Goal: Task Accomplishment & Management: Complete application form

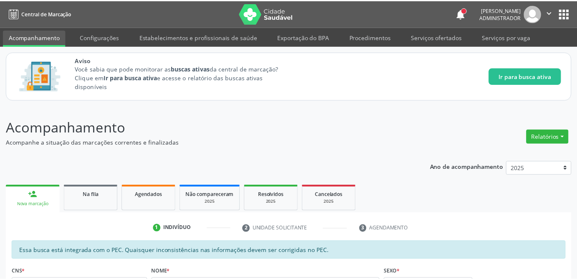
scroll to position [14, 0]
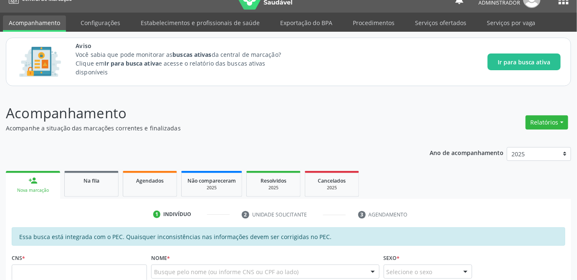
click at [263, 121] on p "Acompanhamento" at bounding box center [204, 113] width 396 height 21
click at [278, 121] on p "Acompanhamento" at bounding box center [204, 113] width 396 height 21
click at [94, 179] on span "Na fila" at bounding box center [91, 180] width 16 height 7
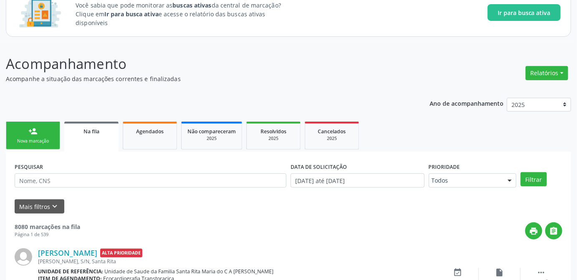
scroll to position [177, 0]
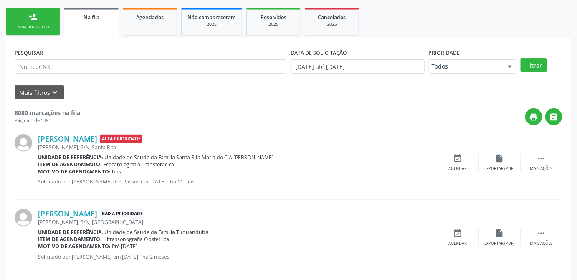
click at [89, 16] on span "Na fila" at bounding box center [91, 17] width 16 height 7
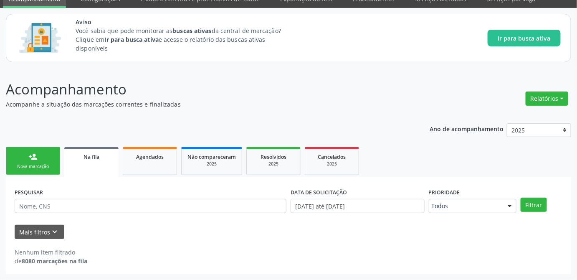
scroll to position [37, 0]
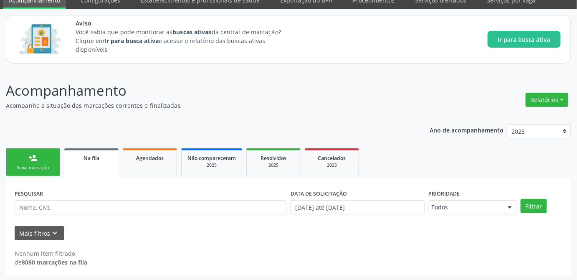
click at [331, 106] on p "Acompanhe a situação das marcações correntes e finalizadas" at bounding box center [204, 105] width 396 height 9
click at [349, 110] on div "Acompanhamento Acompanhe a situação das marcações correntes e finalizadas Relat…" at bounding box center [288, 177] width 565 height 195
click at [287, 92] on p "Acompanhamento" at bounding box center [204, 90] width 396 height 21
click at [306, 98] on p "Acompanhamento" at bounding box center [204, 90] width 396 height 21
click at [32, 233] on button "Mais filtros keyboard_arrow_down" at bounding box center [40, 233] width 50 height 15
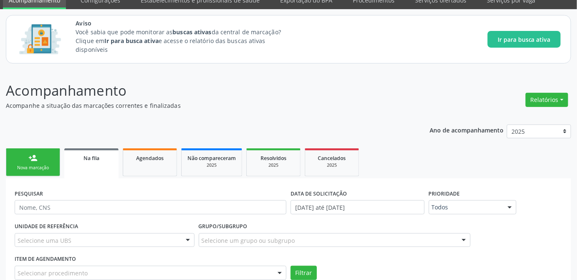
click at [527, 232] on div "UNIDADE DE REFERÊNCIA Selecione uma UBS Todas as UBS Unidade de Saude da Famili…" at bounding box center [289, 250] width 552 height 60
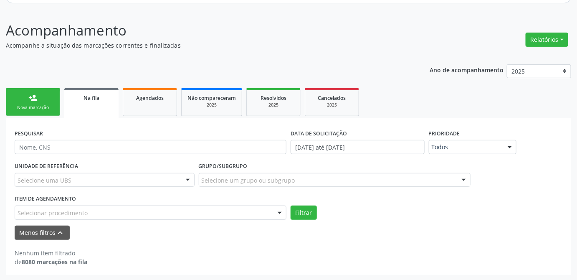
click at [407, 44] on header "Acompanhamento Acompanhe a situação das marcações correntes e finalizadas Relat…" at bounding box center [288, 35] width 565 height 30
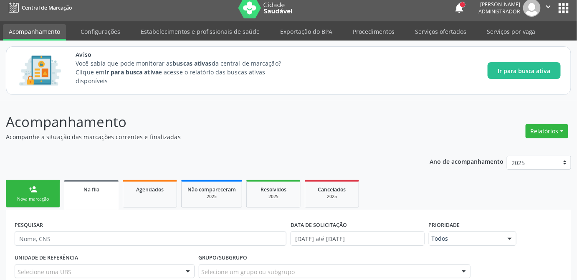
scroll to position [0, 0]
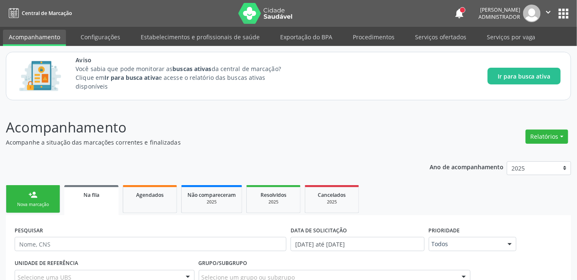
click at [361, 128] on p "Acompanhamento" at bounding box center [204, 127] width 396 height 21
click at [245, 126] on p "Acompanhamento" at bounding box center [204, 127] width 396 height 21
click at [395, 139] on p "Acompanhe a situação das marcações correntes e finalizadas" at bounding box center [204, 142] width 396 height 9
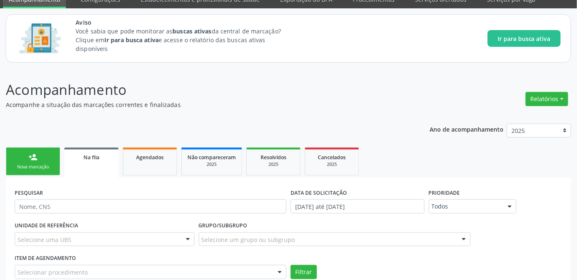
scroll to position [76, 0]
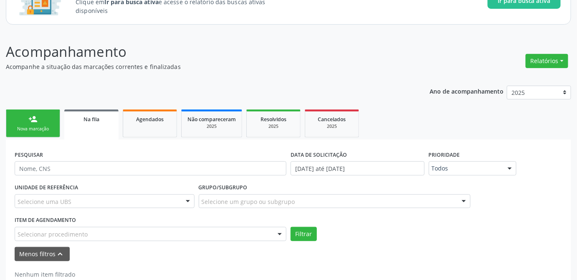
click at [90, 119] on span "Na fila" at bounding box center [91, 119] width 16 height 7
click at [550, 59] on button "Relatórios" at bounding box center [546, 61] width 43 height 14
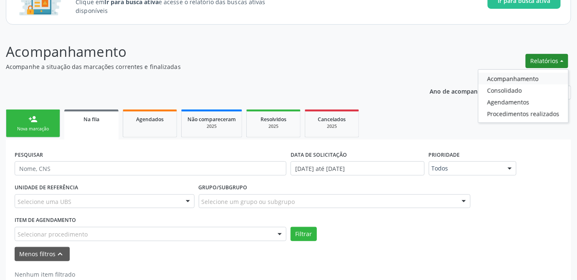
click at [498, 78] on link "Acompanhamento" at bounding box center [523, 79] width 90 height 12
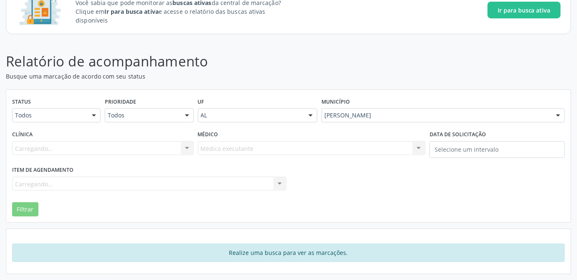
scroll to position [64, 0]
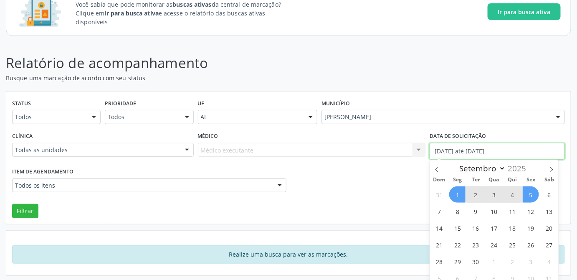
click at [485, 154] on input "01/09/2025 até 05/09/2025" at bounding box center [496, 151] width 135 height 17
click at [437, 172] on icon at bounding box center [437, 170] width 6 height 6
select select "7"
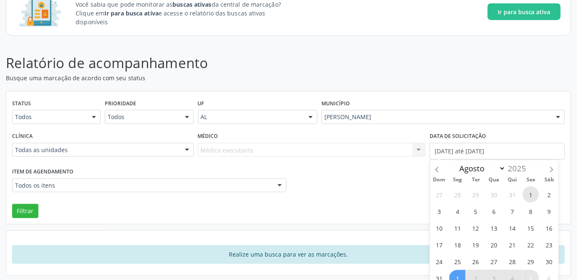
click at [527, 195] on span "1" at bounding box center [530, 194] width 16 height 16
type input "01/08/2025"
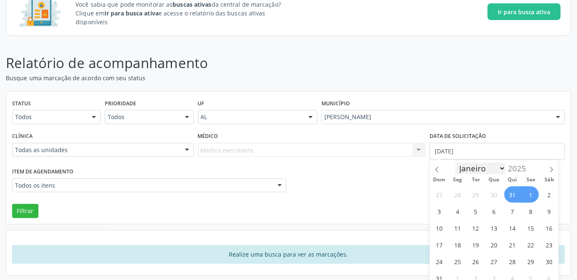
click at [498, 168] on select "Janeiro Fevereiro Março Abril Maio Junho Julho Agosto Setembro Outubro Novembro…" at bounding box center [480, 168] width 50 height 12
select select "8"
click at [455, 162] on select "Janeiro Fevereiro Março Abril Maio Junho Julho Agosto Setembro Outubro Novembro…" at bounding box center [480, 168] width 50 height 12
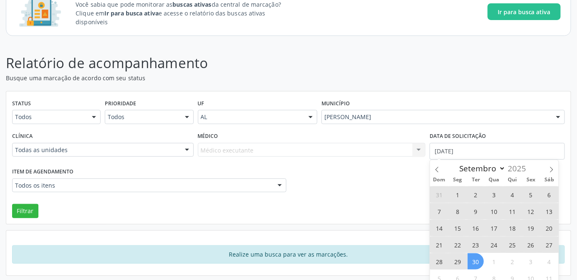
click at [472, 257] on span "30" at bounding box center [475, 261] width 16 height 16
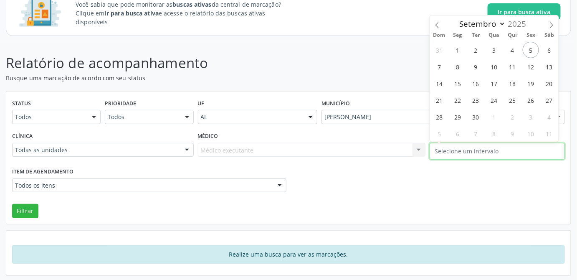
click at [472, 148] on input "text" at bounding box center [496, 151] width 135 height 17
click at [438, 28] on icon at bounding box center [437, 25] width 6 height 6
select select "7"
click at [531, 50] on span "1" at bounding box center [530, 50] width 16 height 16
type input "01/08/2025"
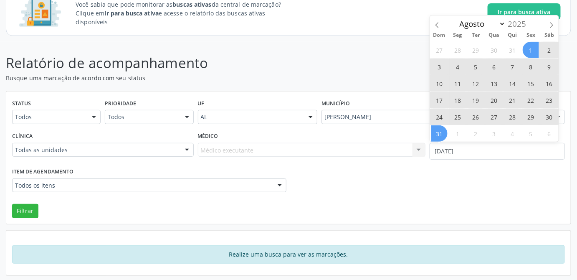
click at [435, 136] on span "31" at bounding box center [439, 133] width 16 height 16
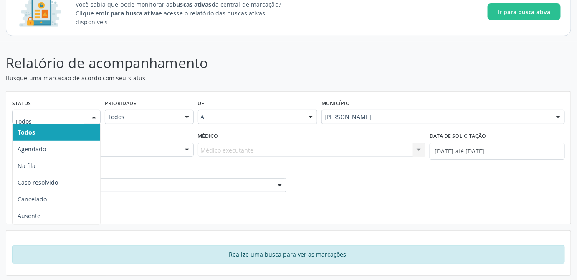
click at [95, 120] on div at bounding box center [94, 117] width 13 height 14
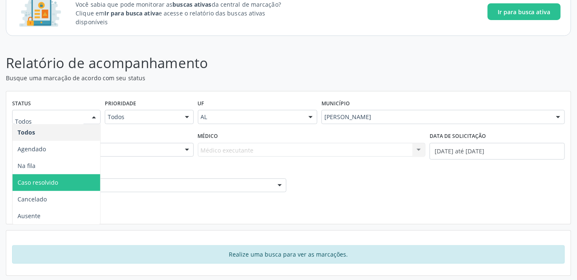
click at [38, 183] on span "Caso resolvido" at bounding box center [38, 182] width 40 height 8
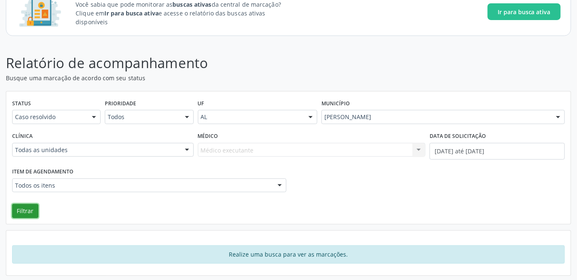
click at [35, 210] on button "Filtrar" at bounding box center [25, 211] width 26 height 14
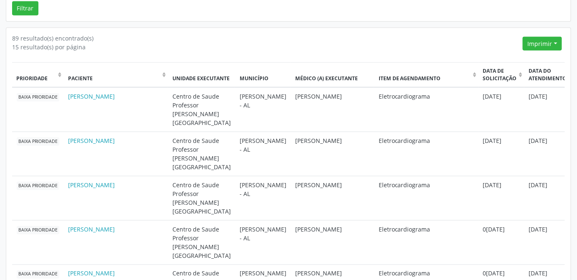
scroll to position [229, 0]
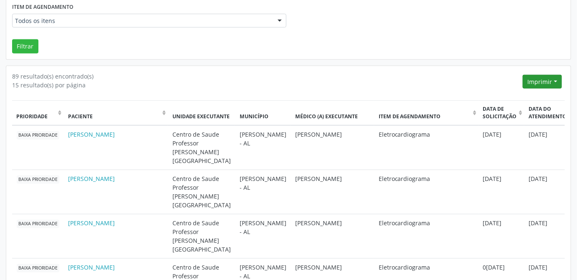
click at [557, 81] on button "Imprimir" at bounding box center [541, 82] width 39 height 14
click at [508, 110] on link "CSV" at bounding box center [526, 111] width 73 height 12
click at [548, 83] on button "Imprimir" at bounding box center [541, 82] width 39 height 14
click at [525, 98] on link "PDF" at bounding box center [526, 99] width 73 height 12
click at [555, 79] on button "Imprimir" at bounding box center [541, 82] width 39 height 14
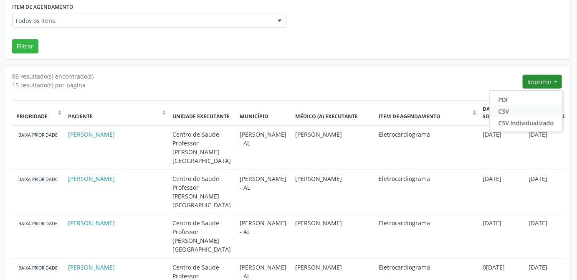
click at [503, 110] on link "CSV" at bounding box center [526, 111] width 73 height 12
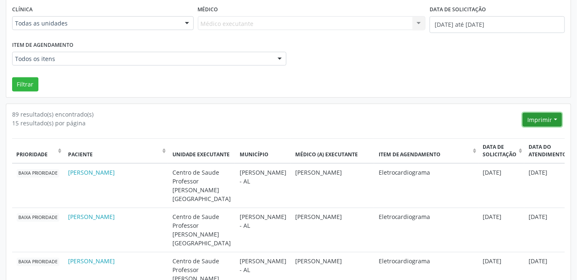
scroll to position [0, 0]
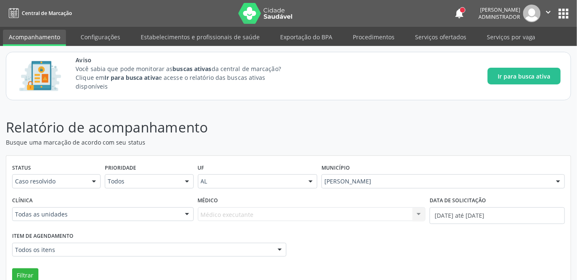
click at [37, 38] on link "Acompanhamento" at bounding box center [34, 38] width 63 height 16
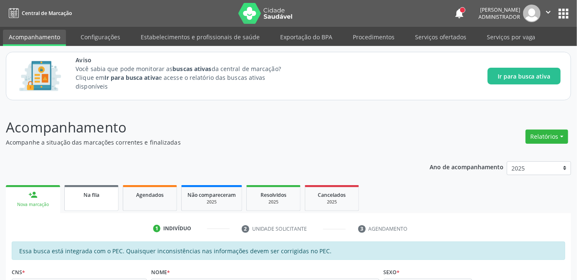
click at [94, 191] on span "Na fila" at bounding box center [91, 194] width 16 height 7
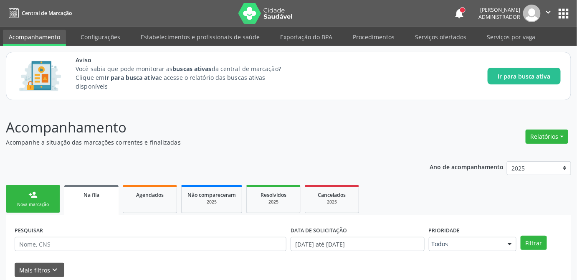
scroll to position [151, 0]
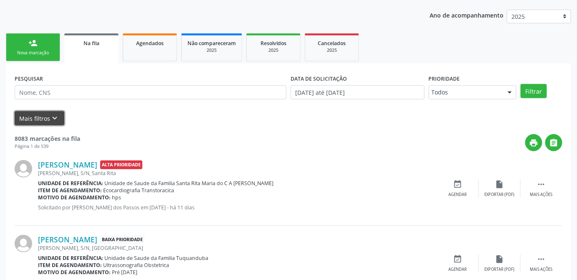
click at [26, 118] on button "Mais filtros keyboard_arrow_down" at bounding box center [40, 118] width 50 height 15
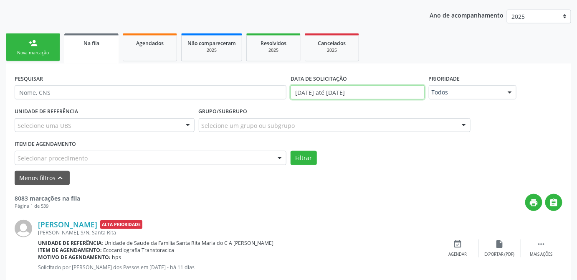
click at [374, 95] on input "01/01/2025 até 05/09/2025" at bounding box center [357, 92] width 134 height 14
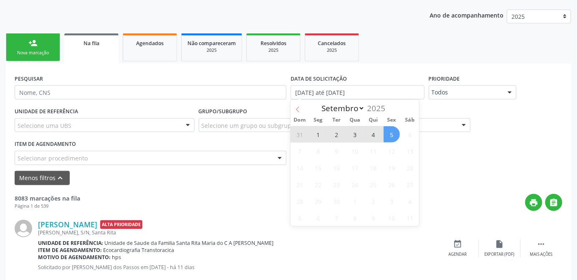
click at [296, 114] on span at bounding box center [297, 107] width 14 height 14
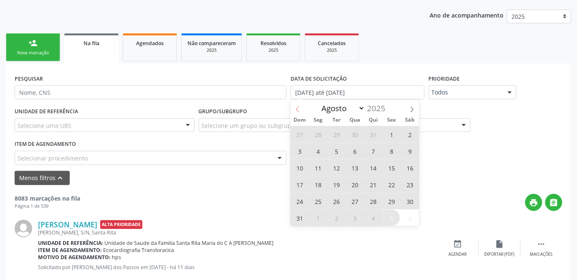
click at [298, 112] on icon at bounding box center [298, 109] width 6 height 6
select select "6"
click at [336, 131] on span "1" at bounding box center [336, 134] width 16 height 16
type input "01/07/2025"
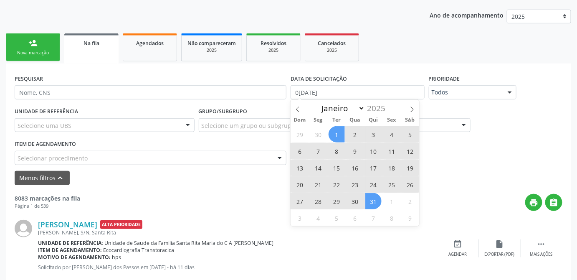
click at [369, 201] on span "31" at bounding box center [373, 201] width 16 height 16
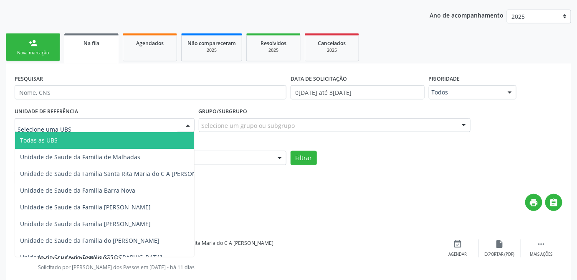
click at [158, 125] on div at bounding box center [105, 125] width 180 height 14
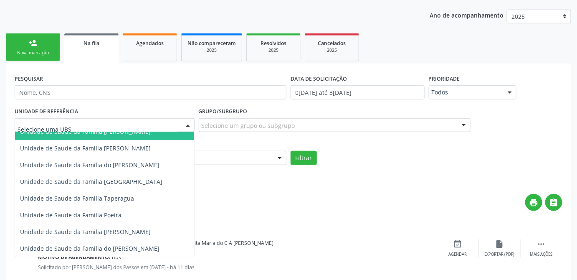
scroll to position [0, 0]
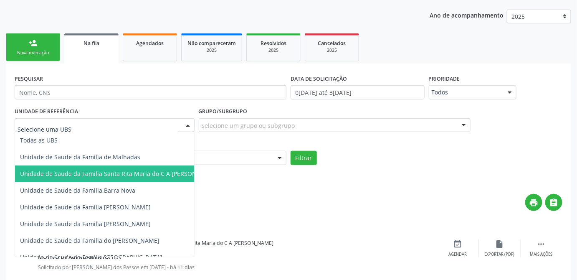
click at [129, 169] on span "Unidade de Saude da Familia Santa Rita Maria do C A [PERSON_NAME]" at bounding box center [119, 173] width 198 height 8
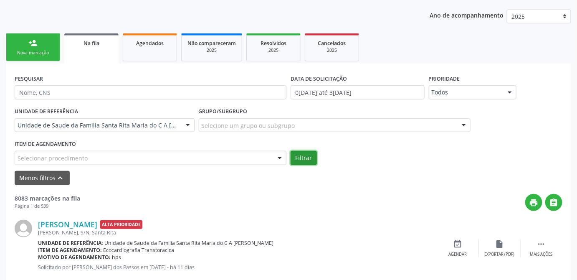
click at [296, 160] on button "Filtrar" at bounding box center [303, 158] width 26 height 14
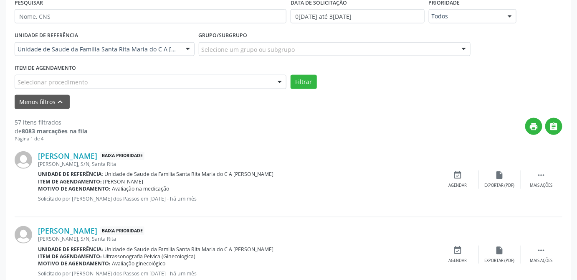
scroll to position [189, 0]
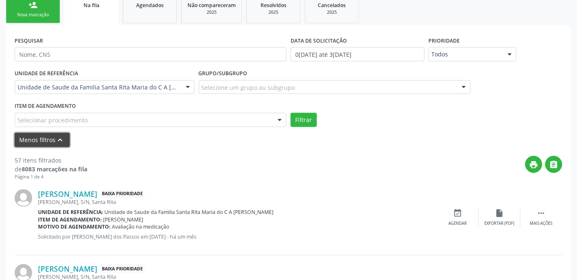
click at [49, 136] on button "Menos filtros keyboard_arrow_up" at bounding box center [42, 140] width 55 height 15
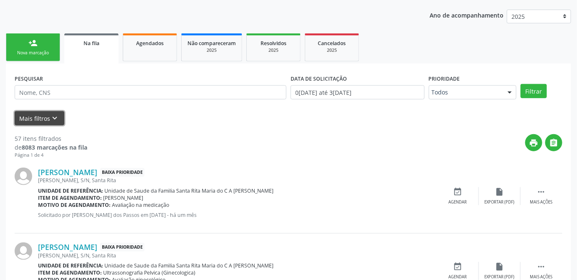
scroll to position [114, 0]
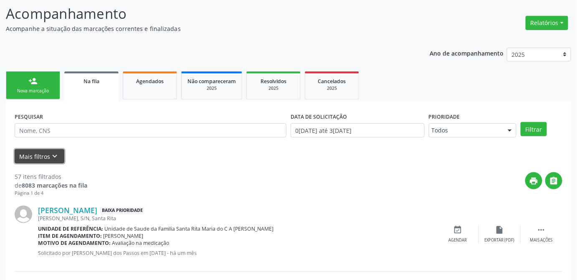
click at [31, 154] on button "Mais filtros keyboard_arrow_down" at bounding box center [40, 156] width 50 height 15
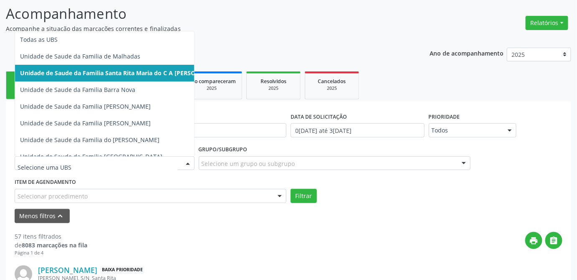
click at [184, 163] on div at bounding box center [188, 163] width 13 height 14
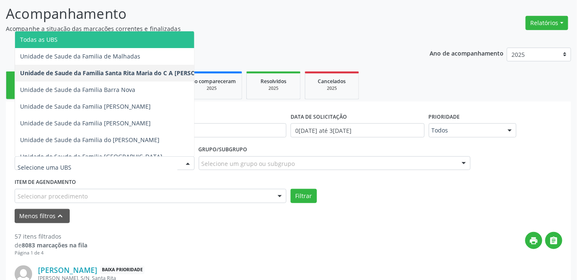
click at [75, 41] on span "Todas as UBS" at bounding box center [121, 39] width 212 height 17
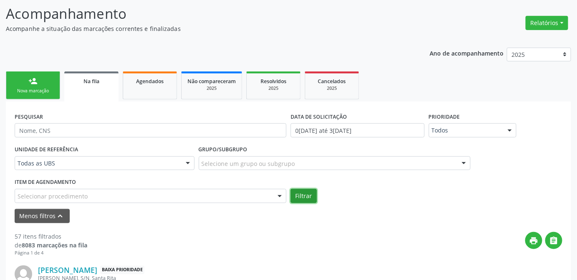
click at [308, 198] on button "Filtrar" at bounding box center [303, 196] width 26 height 14
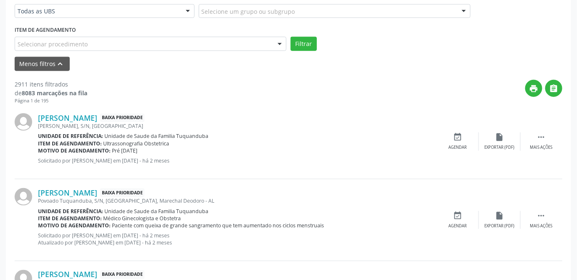
scroll to position [76, 0]
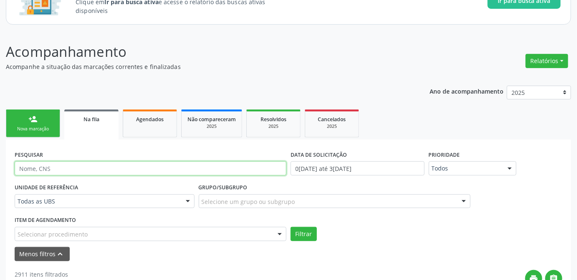
click at [57, 166] on input "text" at bounding box center [151, 168] width 272 height 14
type input "gabriela"
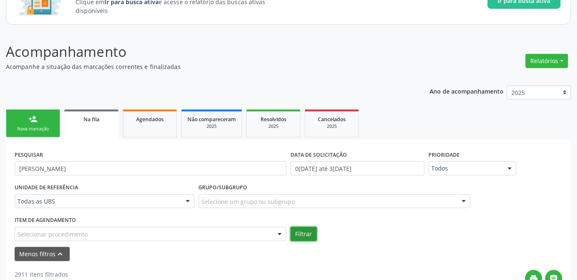
click at [308, 233] on button "Filtrar" at bounding box center [303, 234] width 26 height 14
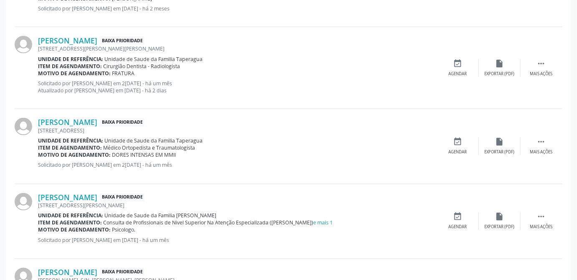
scroll to position [455, 0]
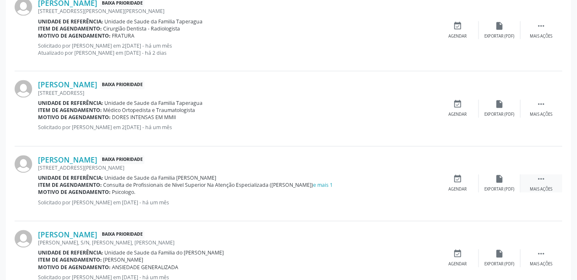
click at [542, 182] on div " Mais ações" at bounding box center [541, 183] width 42 height 18
click at [498, 180] on icon "edit" at bounding box center [499, 178] width 9 height 9
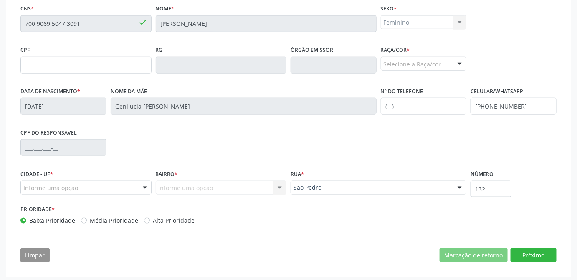
scroll to position [267, 0]
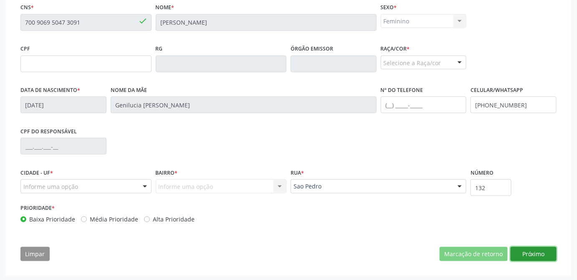
click at [535, 253] on button "Próximo" at bounding box center [533, 254] width 46 height 14
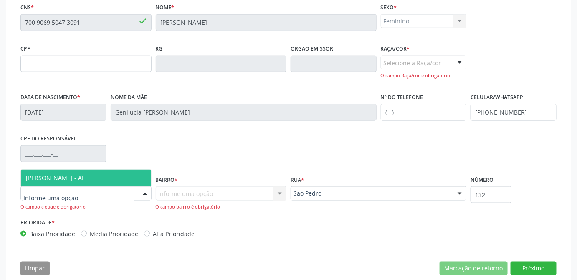
click at [79, 193] on div at bounding box center [85, 193] width 131 height 14
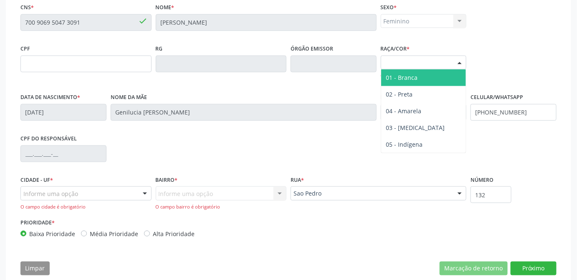
click at [454, 61] on div at bounding box center [459, 63] width 13 height 14
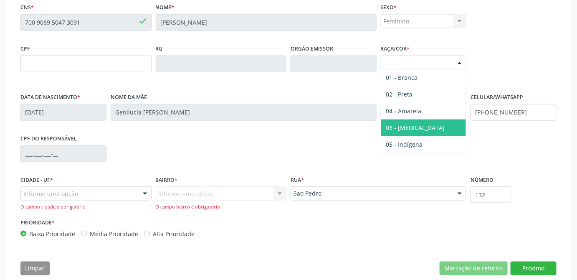
click at [405, 127] on span "03 - [MEDICAL_DATA]" at bounding box center [415, 128] width 59 height 8
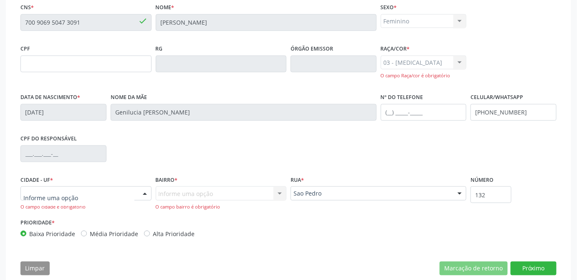
click at [103, 195] on div at bounding box center [85, 193] width 131 height 14
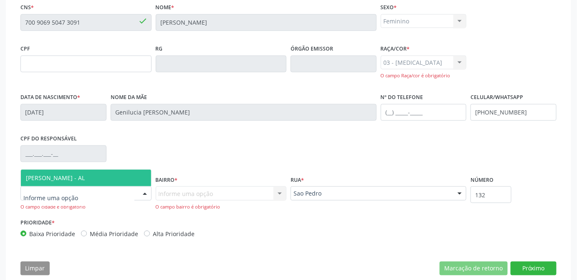
click at [89, 177] on span "[PERSON_NAME] - AL" at bounding box center [86, 177] width 130 height 17
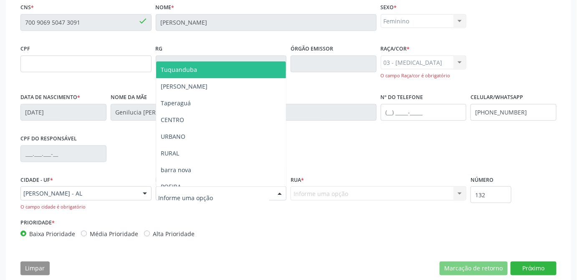
click at [264, 193] on div at bounding box center [221, 193] width 131 height 14
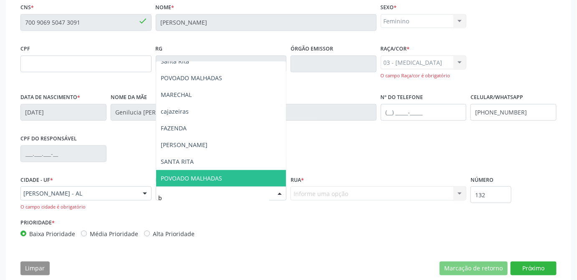
scroll to position [0, 0]
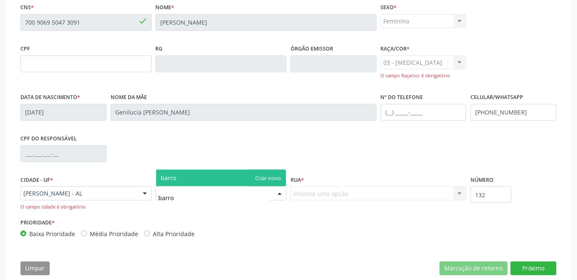
click at [218, 194] on input "barro" at bounding box center [214, 197] width 111 height 17
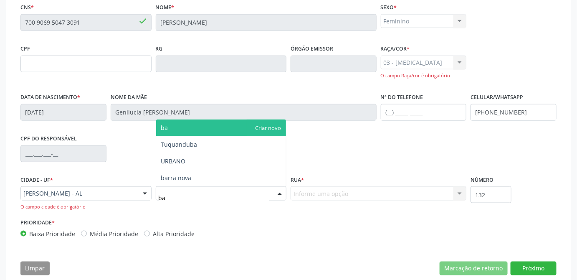
type input "b"
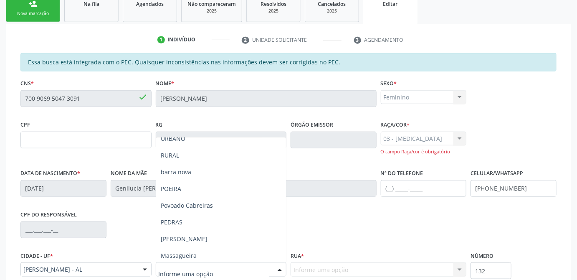
scroll to position [225, 0]
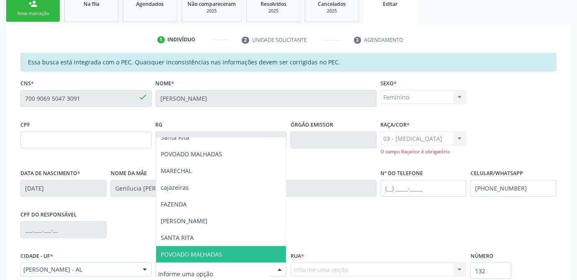
click at [223, 270] on input "text" at bounding box center [214, 273] width 111 height 17
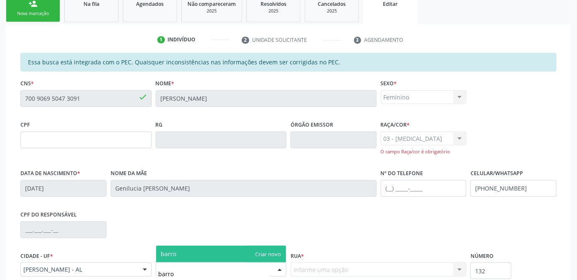
click at [270, 248] on span "barro" at bounding box center [221, 253] width 130 height 17
type input "barro"
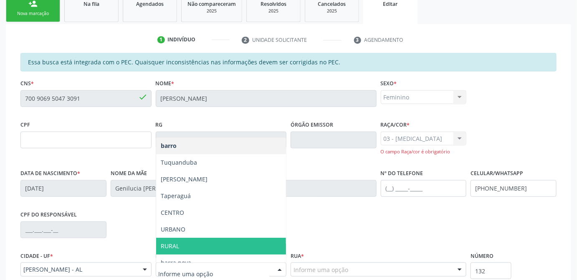
scroll to position [192, 0]
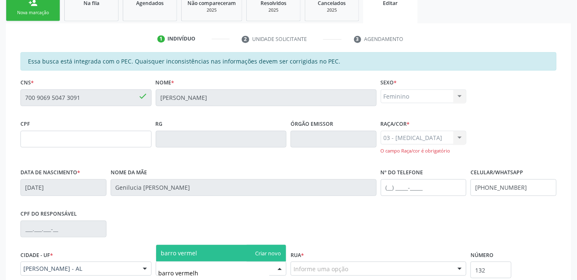
type input "barro vermelho"
click at [261, 251] on span "barro vermelho" at bounding box center [221, 253] width 130 height 17
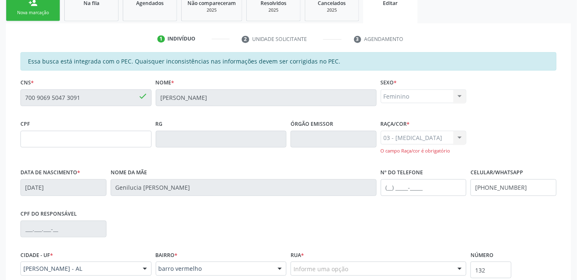
click at [396, 273] on div "Informe uma opção" at bounding box center [378, 268] width 176 height 14
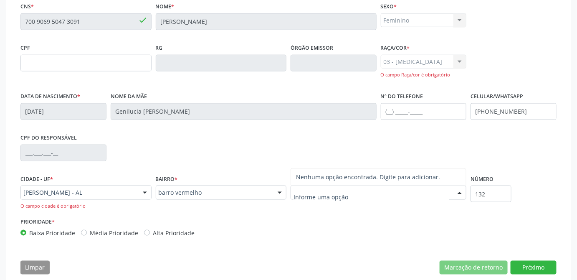
click at [329, 193] on input "text" at bounding box center [371, 196] width 156 height 17
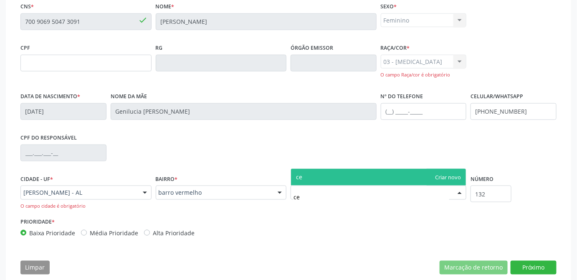
type input "c"
type input "rua"
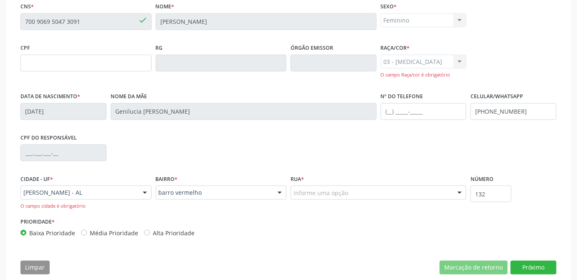
click at [469, 220] on div "Prioridade * Baixa Prioridade Média Prioridade Alta Prioridade" at bounding box center [288, 229] width 540 height 28
click at [361, 189] on div "Informe uma opção" at bounding box center [378, 192] width 176 height 14
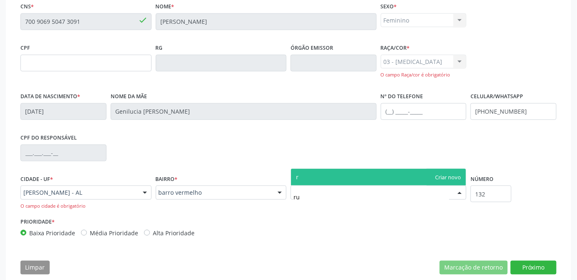
type input "rua"
click at [449, 177] on span "rua" at bounding box center [378, 177] width 175 height 17
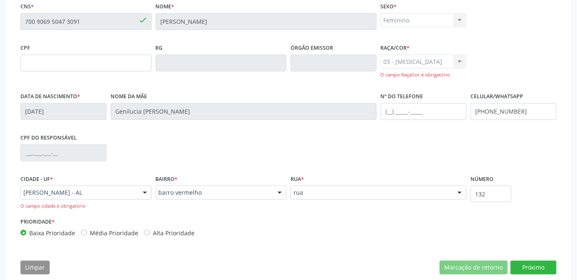
click at [448, 215] on div "Prioridade * Baixa Prioridade Média Prioridade Alta Prioridade" at bounding box center [288, 229] width 540 height 28
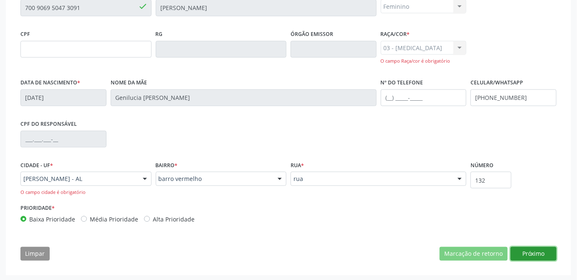
click at [544, 248] on button "Próximo" at bounding box center [533, 254] width 46 height 14
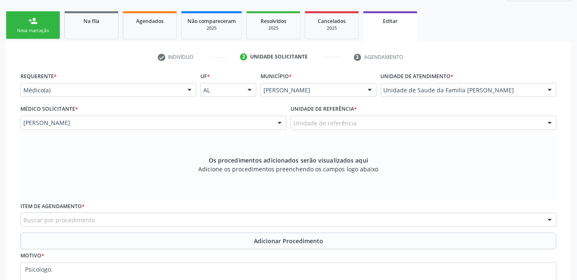
scroll to position [212, 0]
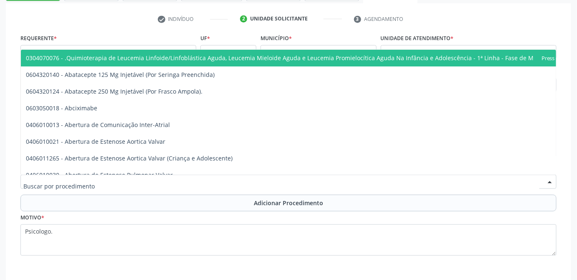
click at [209, 183] on div at bounding box center [288, 181] width 536 height 14
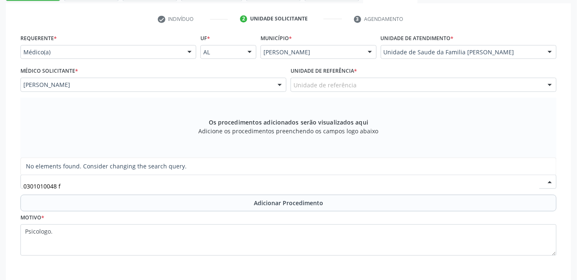
type input "0301010048"
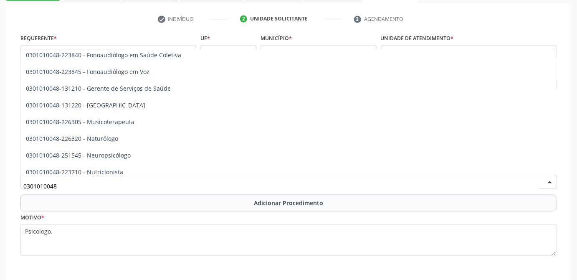
scroll to position [1290, 0]
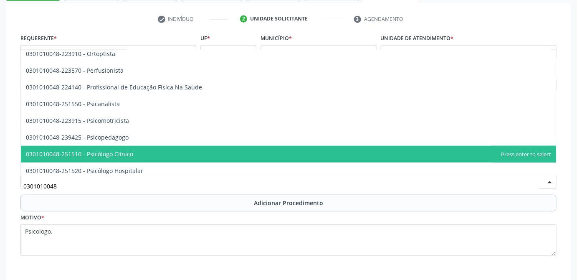
click at [219, 149] on span "0301010048-251510 - Psicólogo Clínico" at bounding box center [288, 154] width 535 height 17
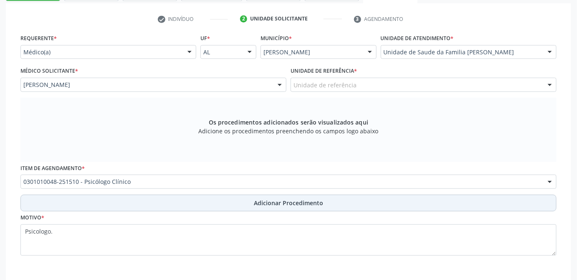
click at [296, 202] on span "Adicionar Procedimento" at bounding box center [288, 202] width 69 height 9
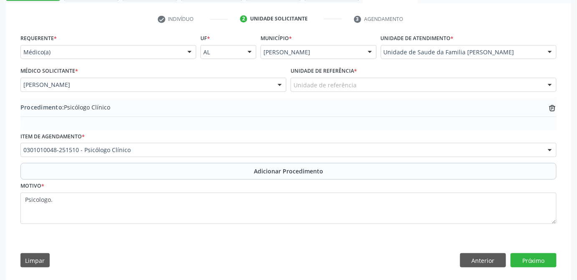
scroll to position [218, 0]
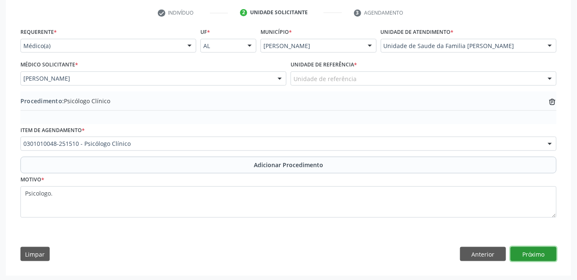
click at [538, 257] on button "Próximo" at bounding box center [533, 254] width 46 height 14
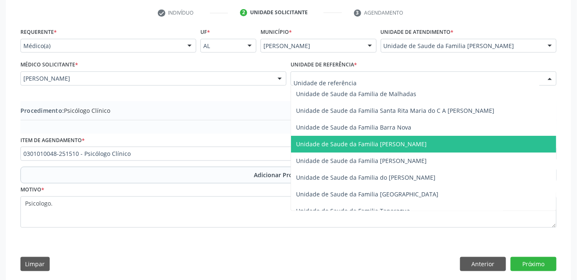
click at [356, 141] on span "Unidade de Saude da Familia [PERSON_NAME]" at bounding box center [361, 144] width 131 height 8
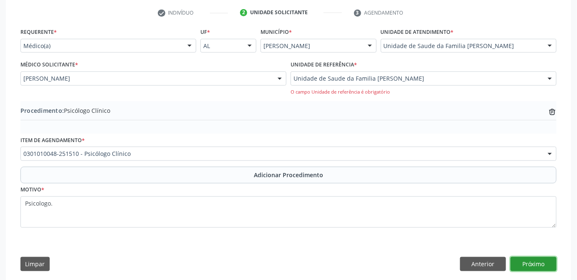
click at [530, 267] on button "Próximo" at bounding box center [533, 264] width 46 height 14
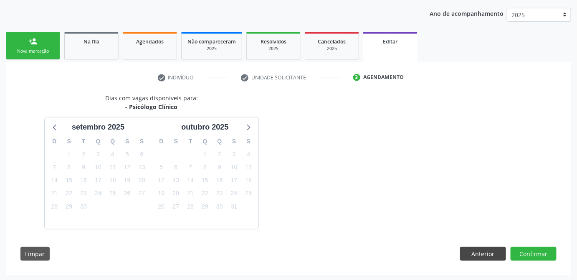
scroll to position [178, 0]
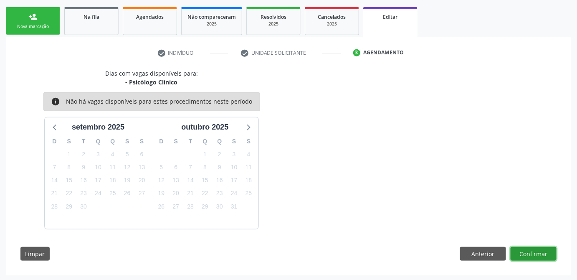
click at [544, 250] on button "Confirmar" at bounding box center [533, 254] width 46 height 14
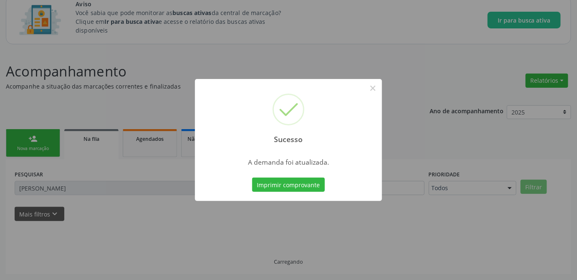
scroll to position [55, 0]
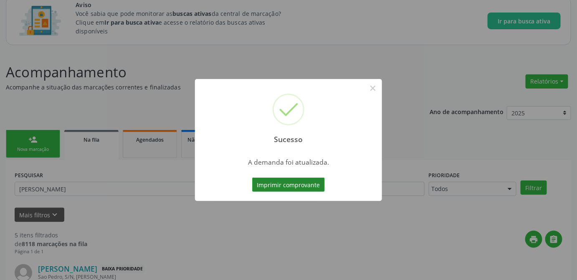
click at [297, 180] on button "Imprimir comprovante" at bounding box center [288, 184] width 73 height 14
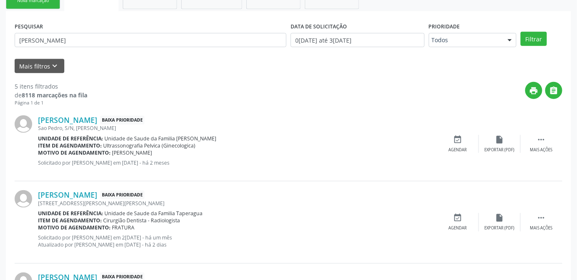
scroll to position [52, 0]
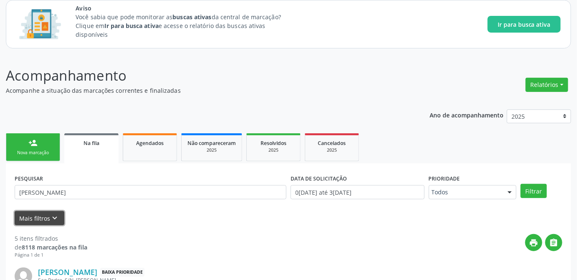
click at [42, 219] on button "Mais filtros keyboard_arrow_down" at bounding box center [40, 218] width 50 height 15
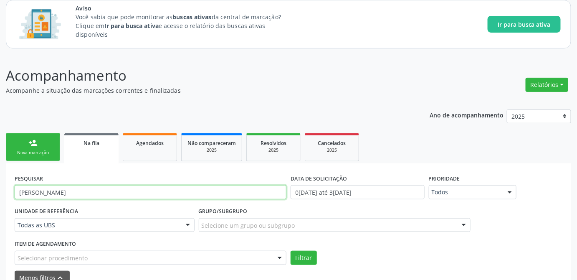
click at [100, 192] on input "gabriela" at bounding box center [151, 192] width 272 height 14
type input "g"
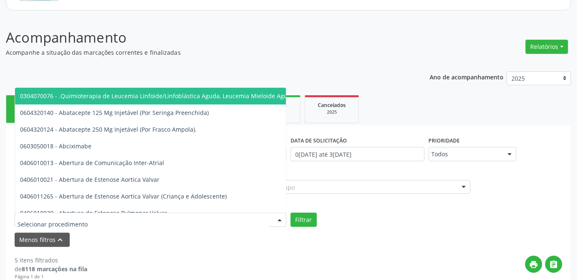
click at [185, 242] on div "Menos filtros keyboard_arrow_up" at bounding box center [289, 239] width 552 height 15
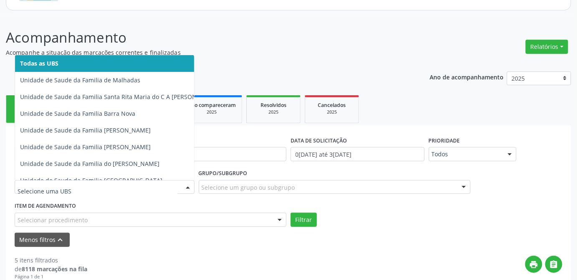
click at [168, 192] on div at bounding box center [105, 187] width 180 height 14
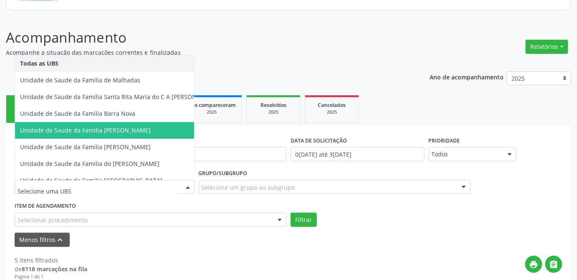
click at [107, 128] on span "Unidade de Saude da Familia [PERSON_NAME]" at bounding box center [85, 130] width 131 height 8
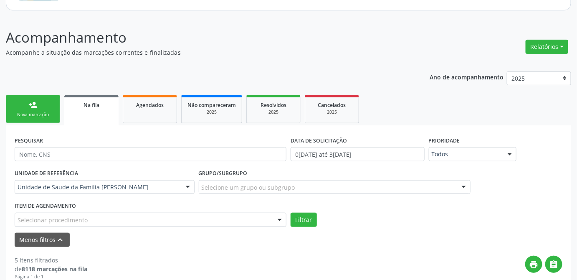
click at [174, 217] on div "Selecionar procedimento" at bounding box center [151, 219] width 272 height 14
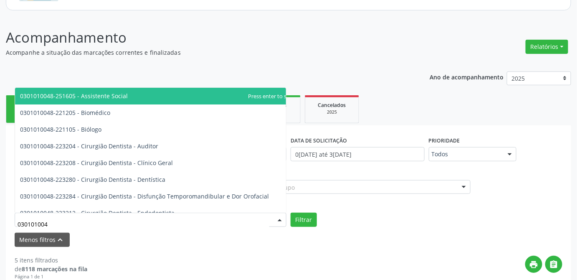
type input "0301010048"
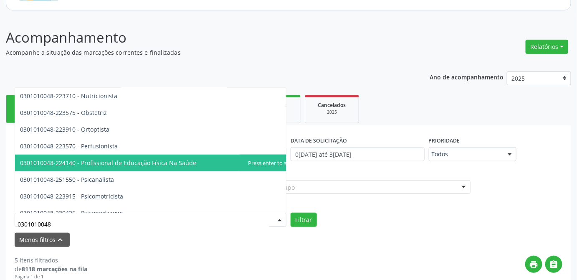
scroll to position [1328, 0]
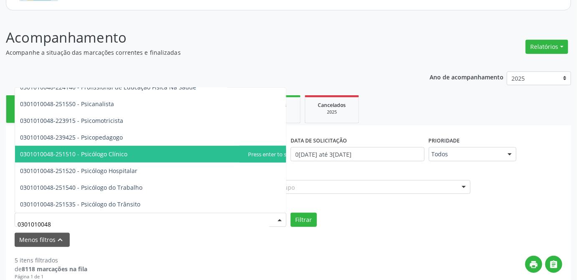
click at [150, 151] on span "0301010048-251510 - Psicólogo Clínico" at bounding box center [159, 154] width 288 height 17
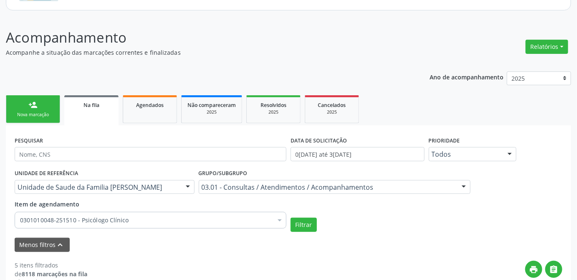
scroll to position [128, 0]
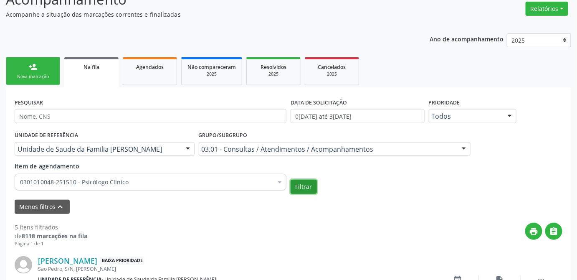
click at [308, 188] on button "Filtrar" at bounding box center [303, 186] width 26 height 14
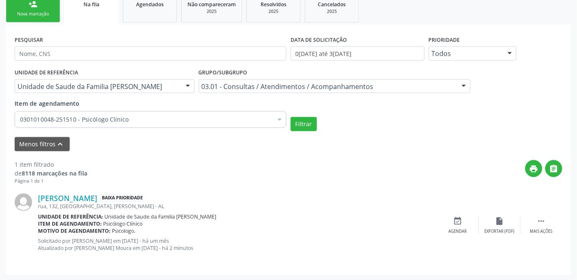
click at [37, 18] on link "person_add Nova marcação" at bounding box center [33, 9] width 54 height 28
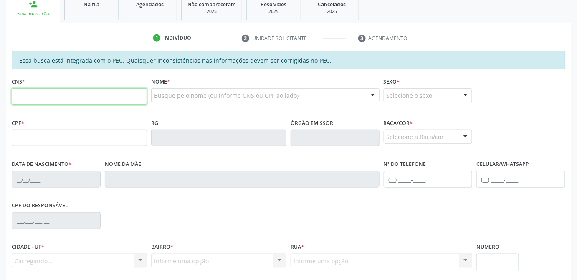
click at [110, 89] on input "text" at bounding box center [79, 96] width 135 height 17
paste input "700 3069 9156 0830"
type input "700 3069 9156 0830"
type input "000.024.034-63"
type input "[DATE]"
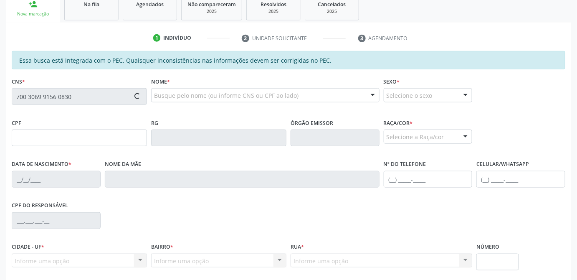
type input "[PERSON_NAME]"
type input "[PHONE_NUMBER]"
type input "09"
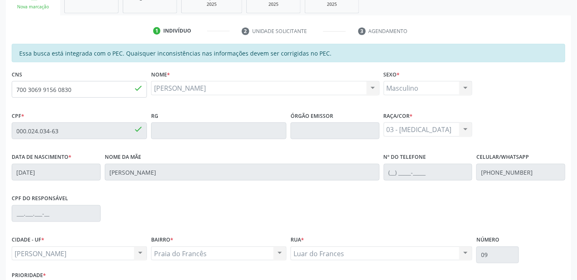
scroll to position [196, 0]
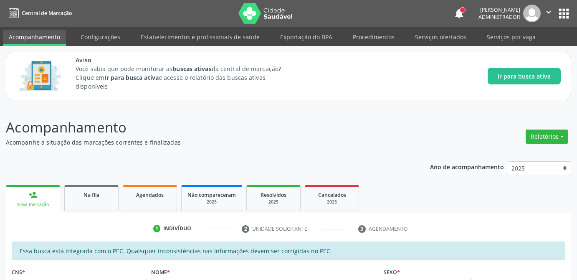
scroll to position [224, 0]
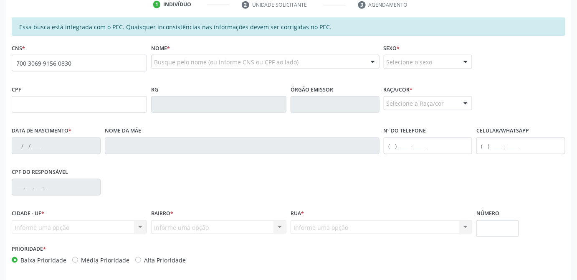
type input "700 3069 9156 0830"
type input "000.024.034-63"
type input "[DATE]"
type input "[PERSON_NAME]"
type input "[PHONE_NUMBER]"
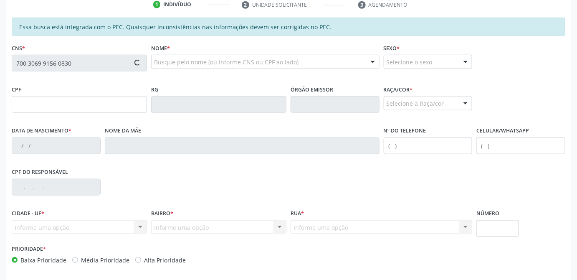
type input "09"
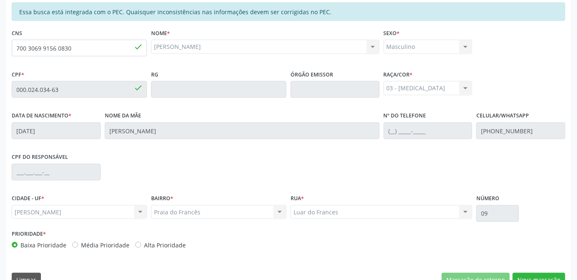
scroll to position [254, 0]
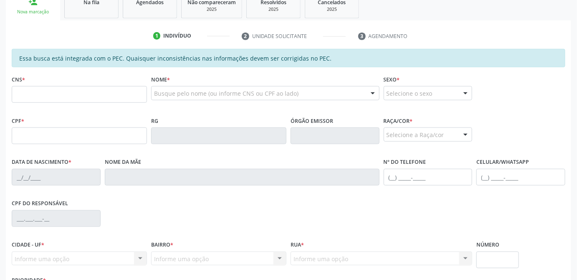
scroll to position [197, 0]
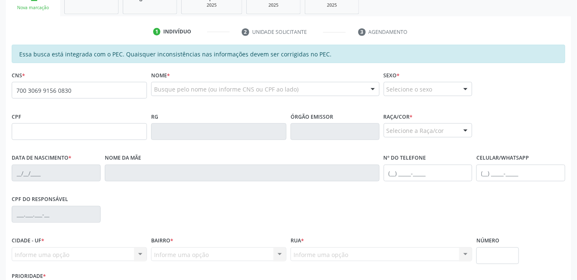
type input "700 3069 9156 0830"
type input "000.024.034-63"
type input "[DATE]"
type input "[PERSON_NAME]"
type input "[PHONE_NUMBER]"
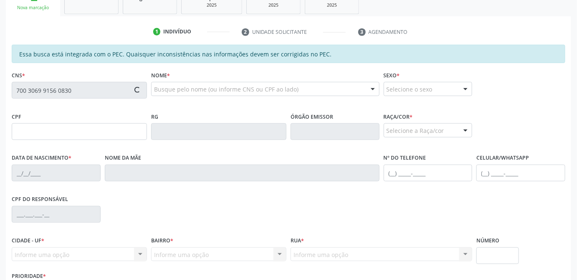
type input "09"
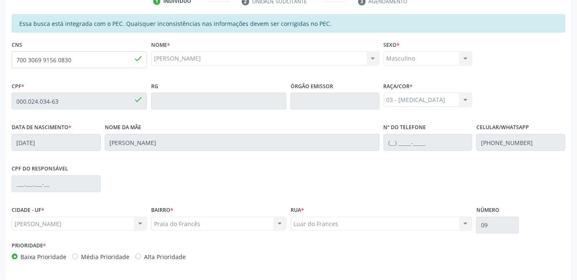
scroll to position [151, 0]
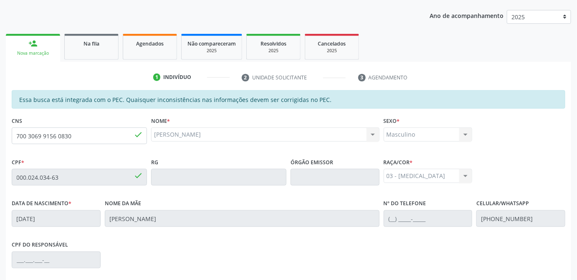
click at [523, 121] on div "CNS 700 3069 9156 0830 done Nome * [PERSON_NAME] [PERSON_NAME] CNS: 700 3069 91…" at bounding box center [289, 134] width 558 height 41
